Goal: Check status: Check status

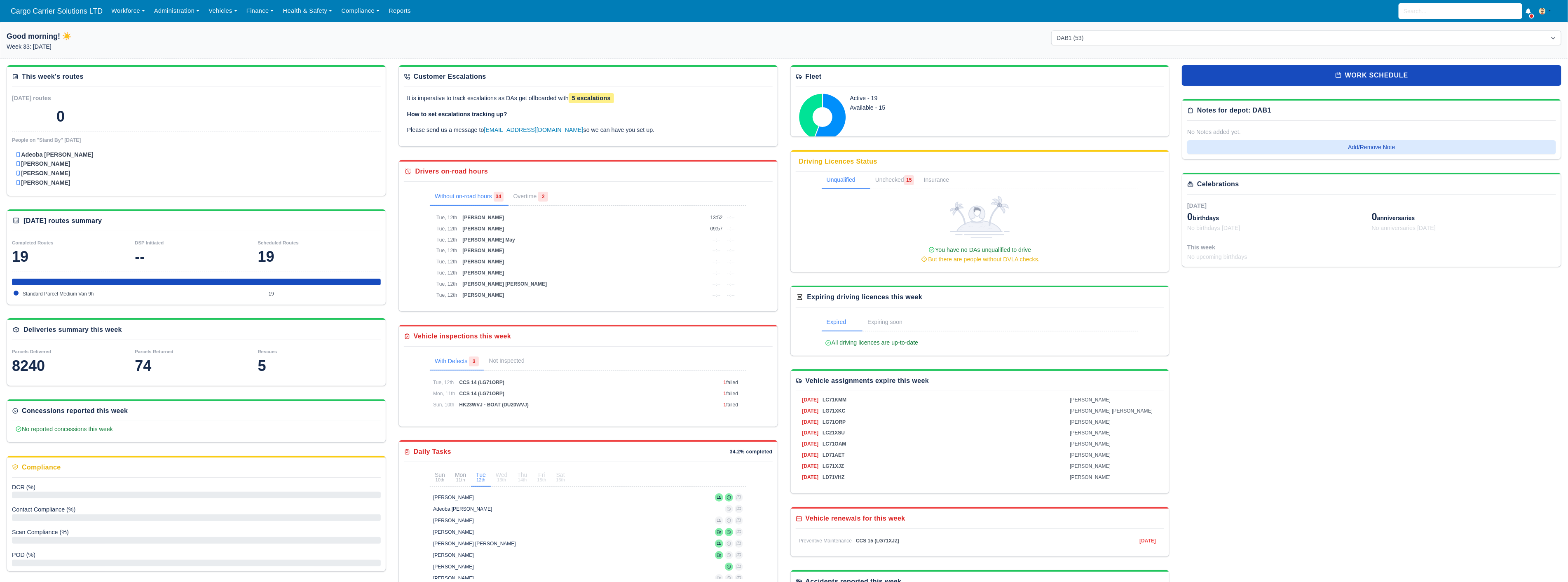
click at [817, 113] on circle at bounding box center [822, 117] width 19 height 19
click at [1432, 6] on input "search" at bounding box center [1460, 11] width 124 height 16
type input "mar"
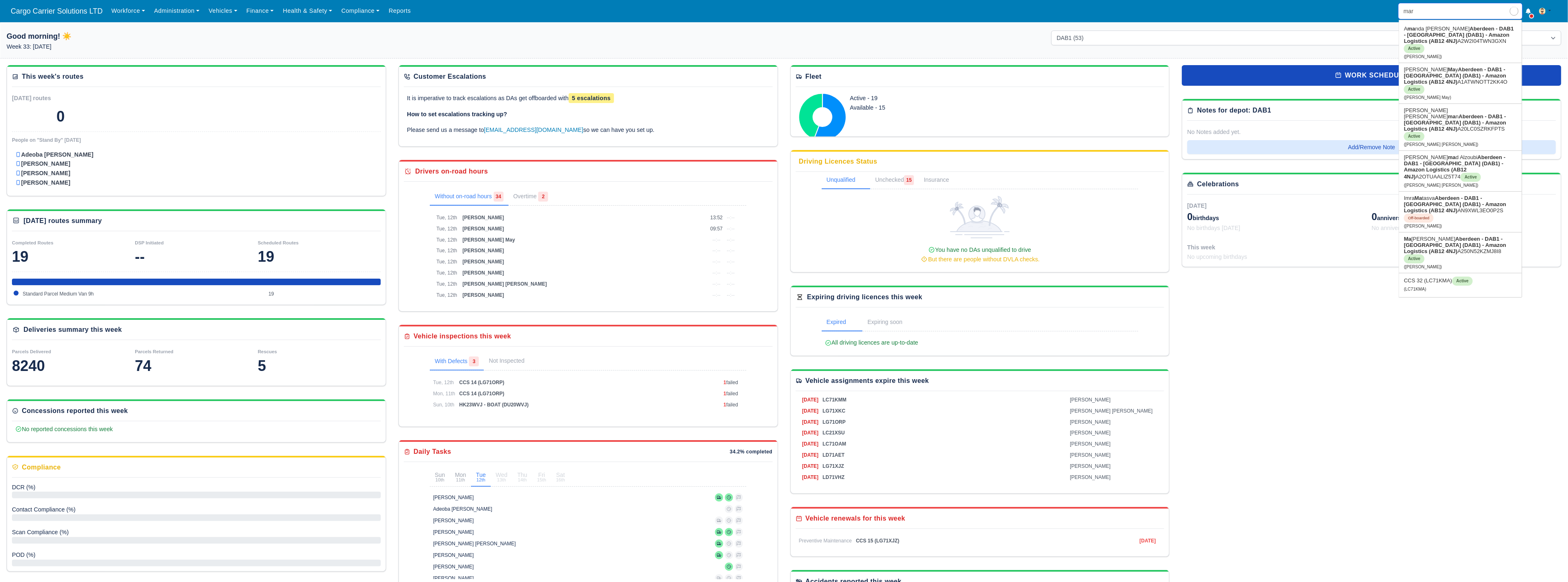
type input "marco Da Silva"
click at [1437, 104] on link "Mar iusz Witek Aberdeen - DAB1 - Aberdeen (DAB1) - Amazon Logistics (AB12 4NJ) …" at bounding box center [1460, 124] width 123 height 40
type input "[PERSON_NAME]"
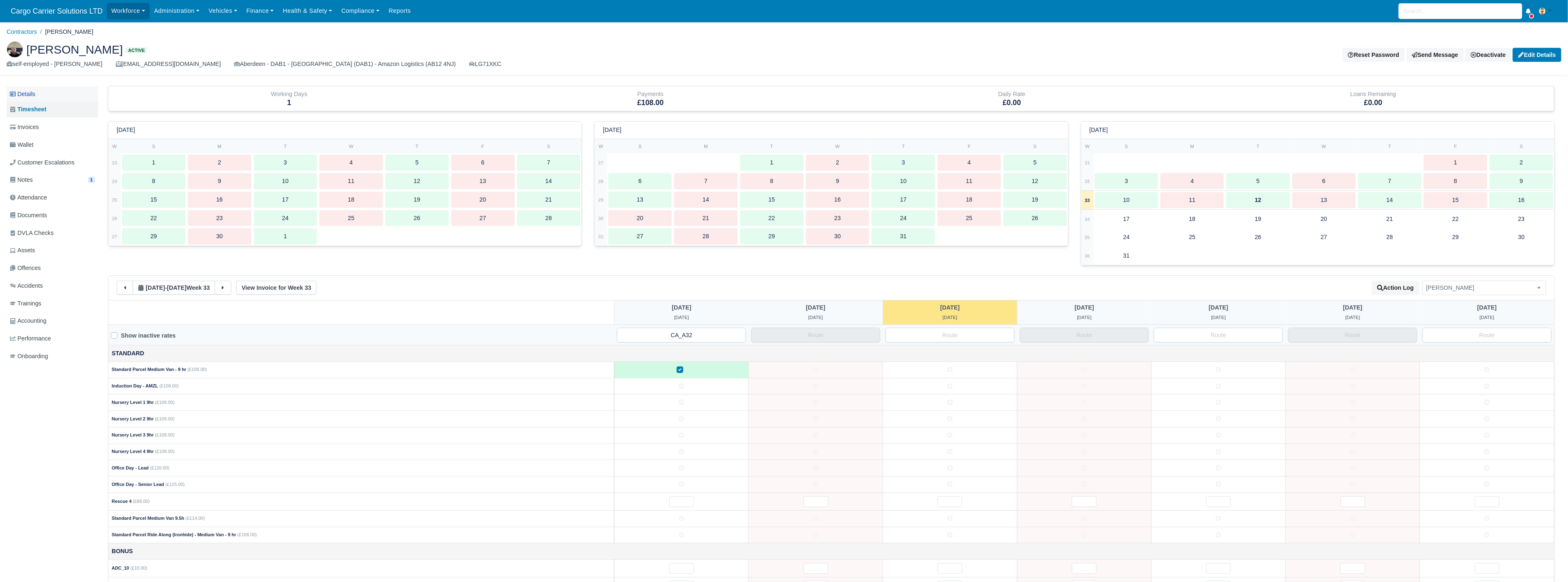
click at [43, 92] on link "Details" at bounding box center [52, 94] width 91 height 15
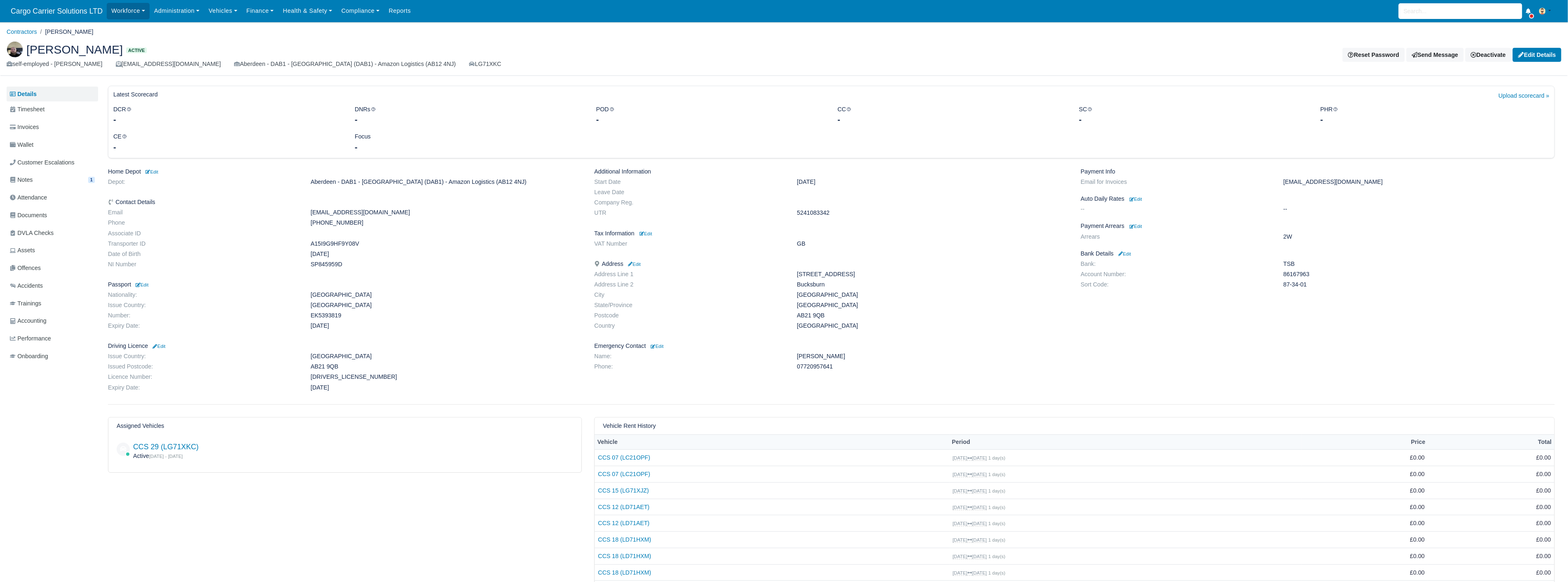
click at [806, 183] on dd "May 15, 2025" at bounding box center [933, 182] width 284 height 7
